Goal: Information Seeking & Learning: Learn about a topic

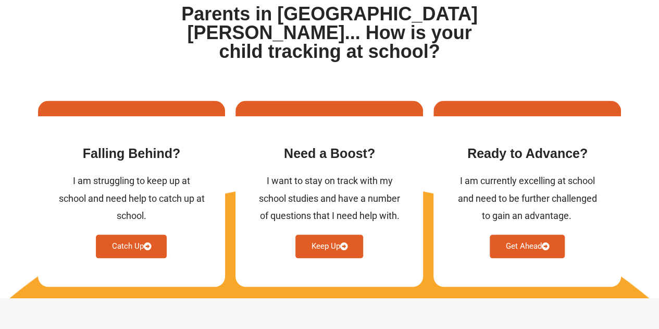
scroll to position [439, 0]
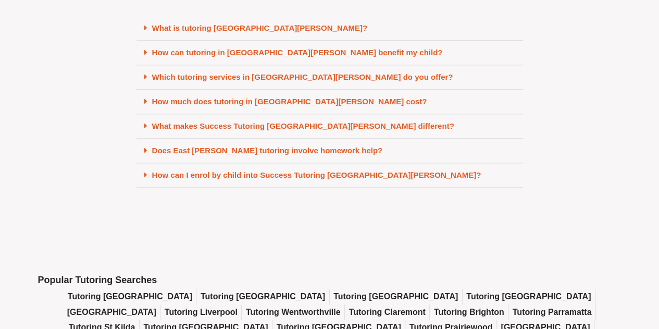
scroll to position [4566, 0]
click at [363, 73] on link "Which tutoring services in East Victoria Park do you offer?" at bounding box center [302, 77] width 301 height 9
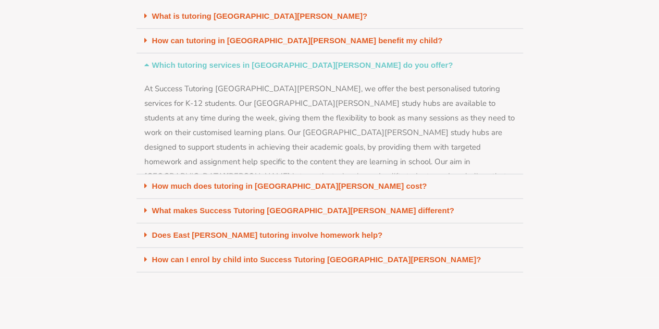
scroll to position [4535, 0]
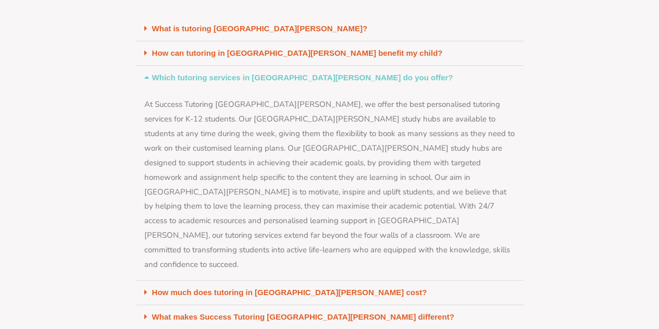
click at [363, 66] on div "Which tutoring services in East Victoria Park do you offer?" at bounding box center [329, 78] width 386 height 24
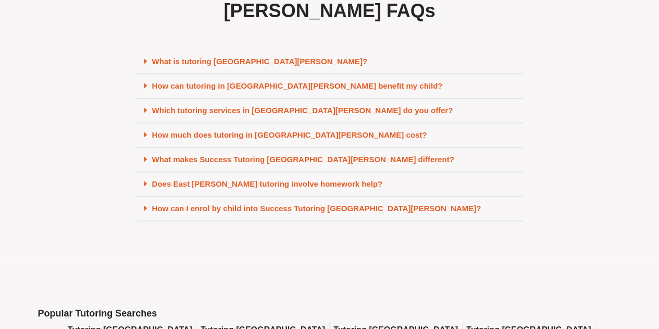
scroll to position [4533, 0]
click at [267, 57] on link "What is tutoring East Victoria Park?" at bounding box center [260, 61] width 216 height 9
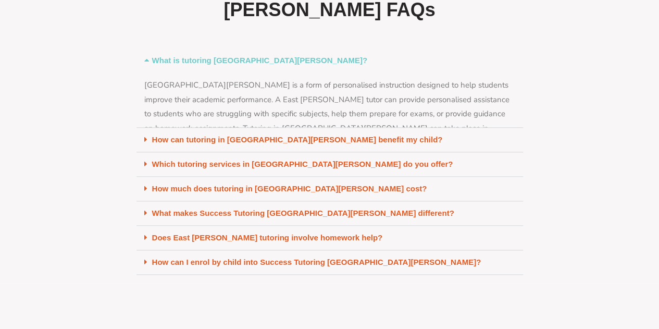
scroll to position [4502, 0]
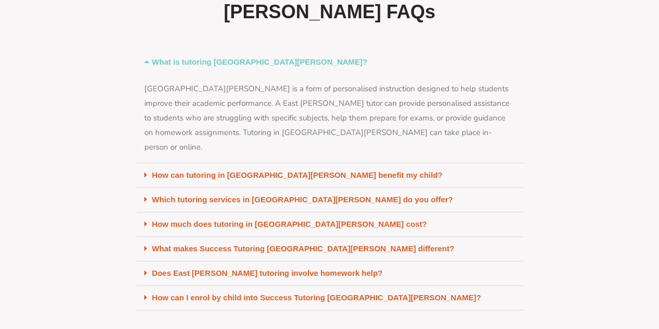
click at [265, 57] on link "What is tutoring East Victoria Park?" at bounding box center [260, 61] width 216 height 9
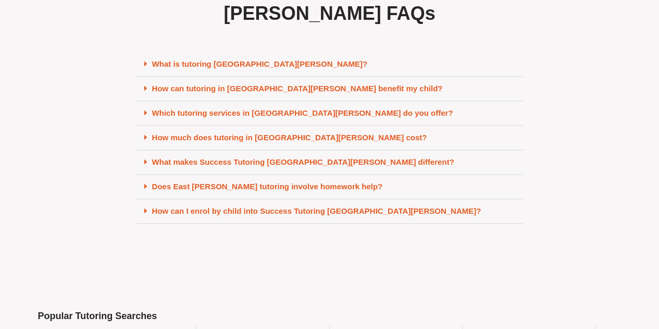
scroll to position [4533, 0]
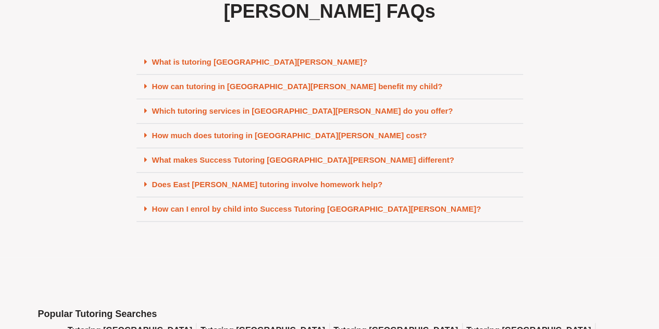
click at [284, 131] on link "How much does tutoring in East Victoria Park cost?" at bounding box center [289, 135] width 275 height 9
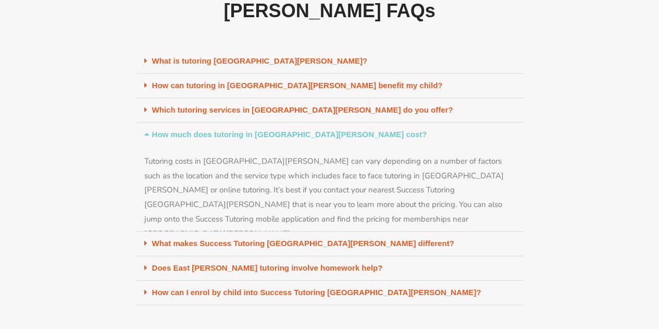
scroll to position [4502, 0]
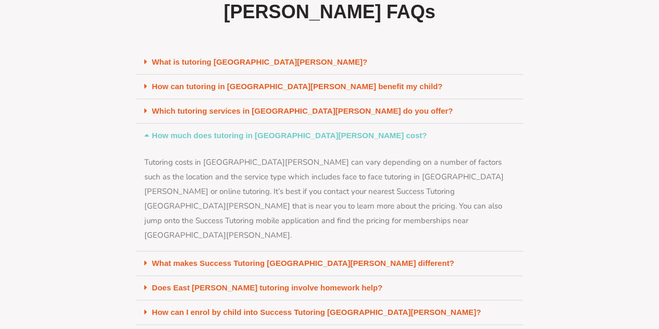
click at [286, 131] on link "How much does tutoring in East Victoria Park cost?" at bounding box center [289, 135] width 275 height 9
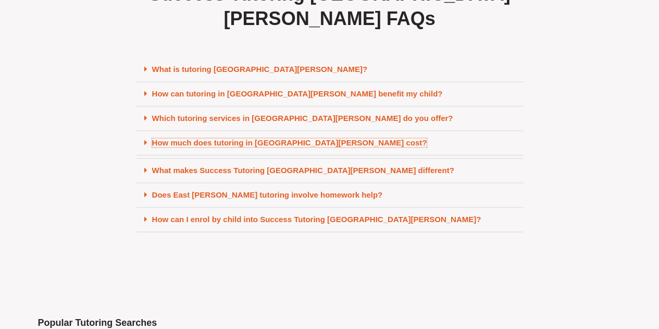
scroll to position [4533, 0]
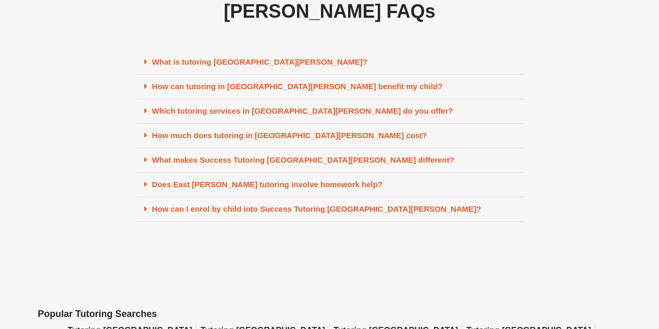
click at [303, 180] on link "Does East Victoria Park tutoring involve homework help?" at bounding box center [267, 184] width 231 height 9
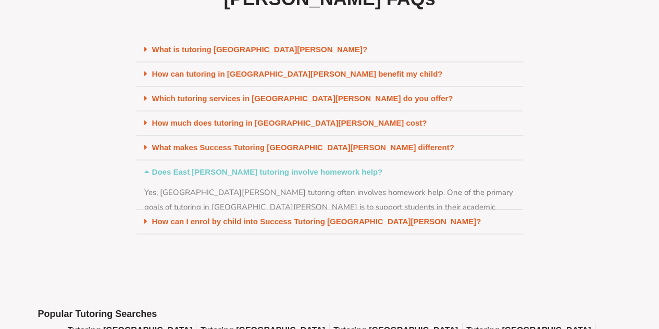
scroll to position [4502, 0]
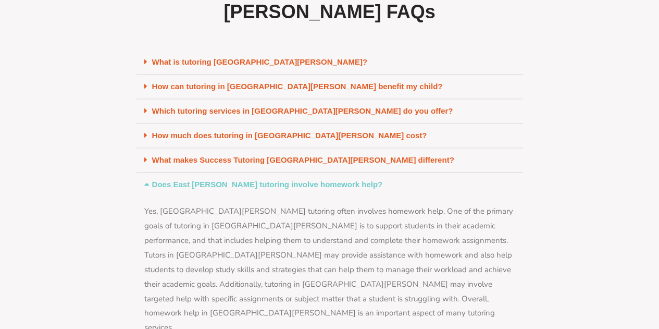
click at [303, 180] on link "Does East Victoria Park tutoring involve homework help?" at bounding box center [267, 184] width 231 height 9
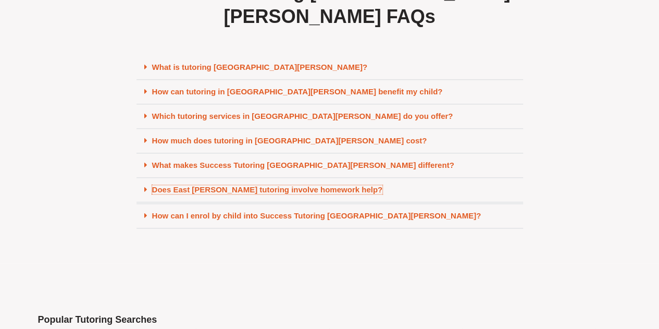
scroll to position [4533, 0]
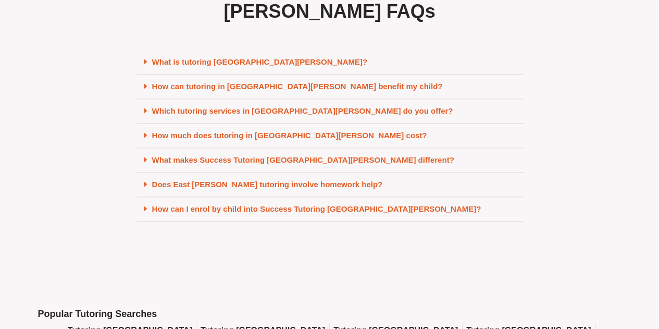
click at [317, 155] on link "What makes Success Tutoring East Victoria Park different?" at bounding box center [303, 159] width 302 height 9
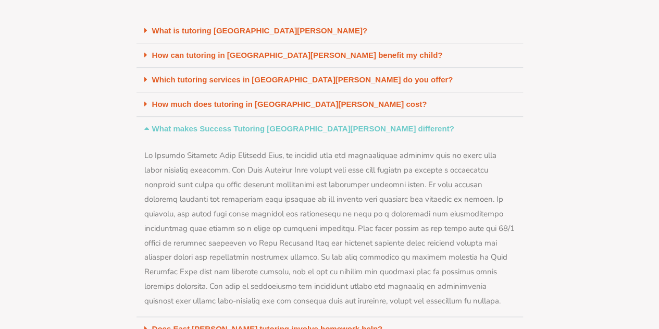
scroll to position [4532, 0]
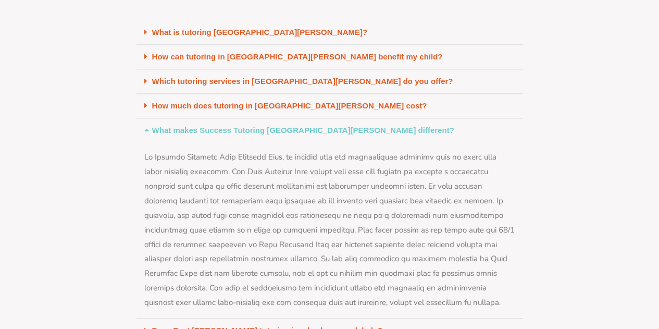
click at [345, 125] on link "What makes Success Tutoring East Victoria Park different?" at bounding box center [303, 129] width 302 height 9
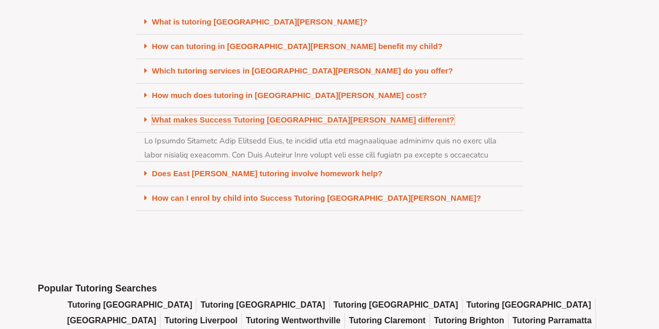
scroll to position [4563, 0]
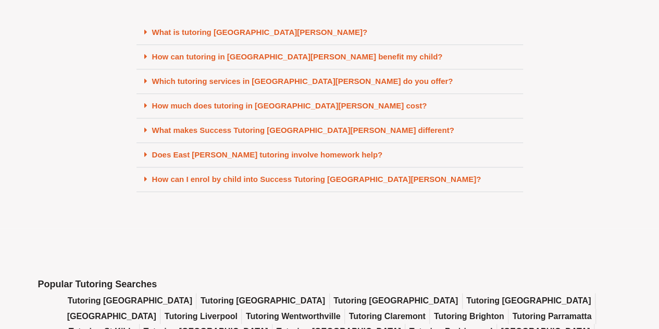
click at [345, 52] on link "How can tutoring in East Victoria Park benefit my child?" at bounding box center [297, 56] width 291 height 9
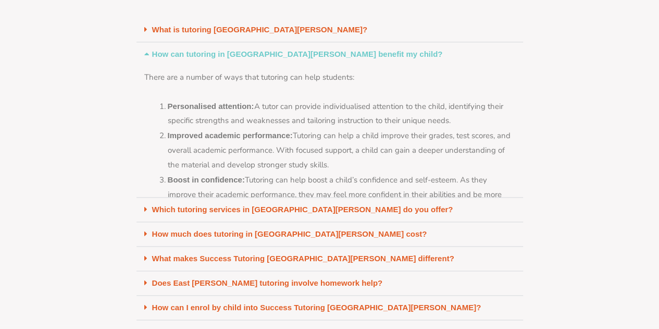
scroll to position [4532, 0]
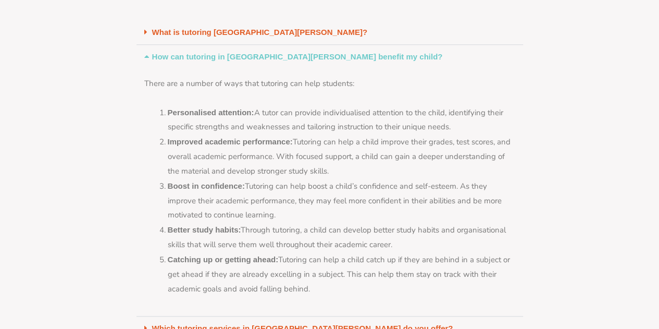
click at [345, 52] on link "How can tutoring in East Victoria Park benefit my child?" at bounding box center [297, 56] width 291 height 9
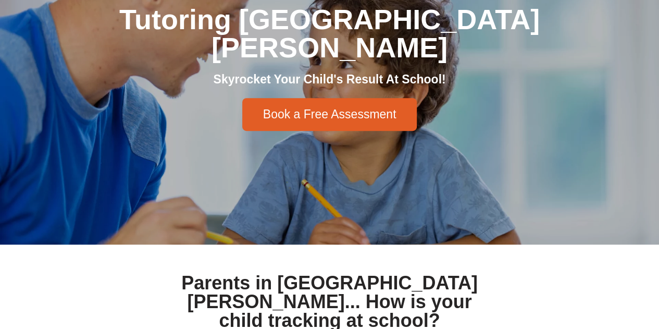
scroll to position [0, 0]
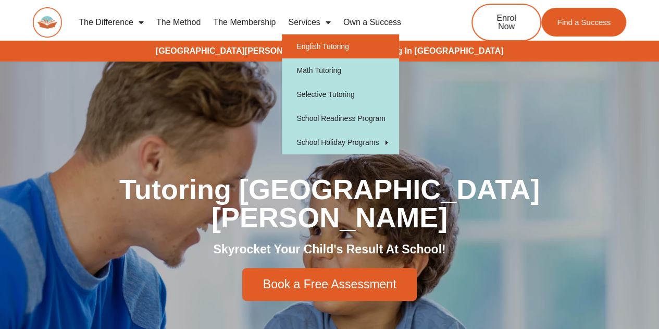
click at [330, 48] on link "English Tutoring" at bounding box center [340, 46] width 117 height 24
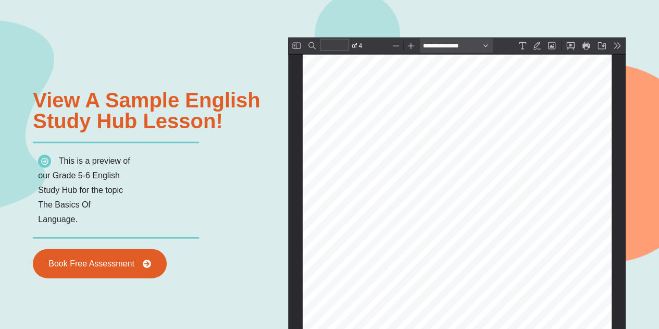
type input "*"
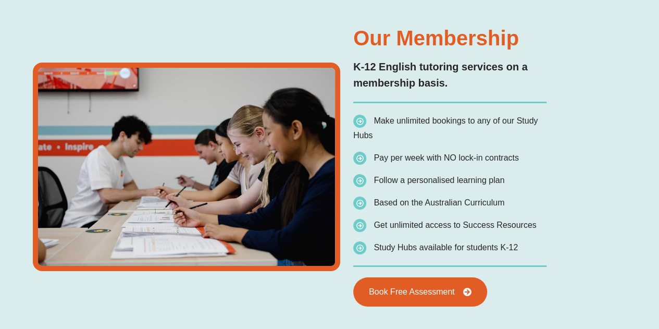
scroll to position [1854, 0]
